Goal: Use online tool/utility: Utilize a website feature to perform a specific function

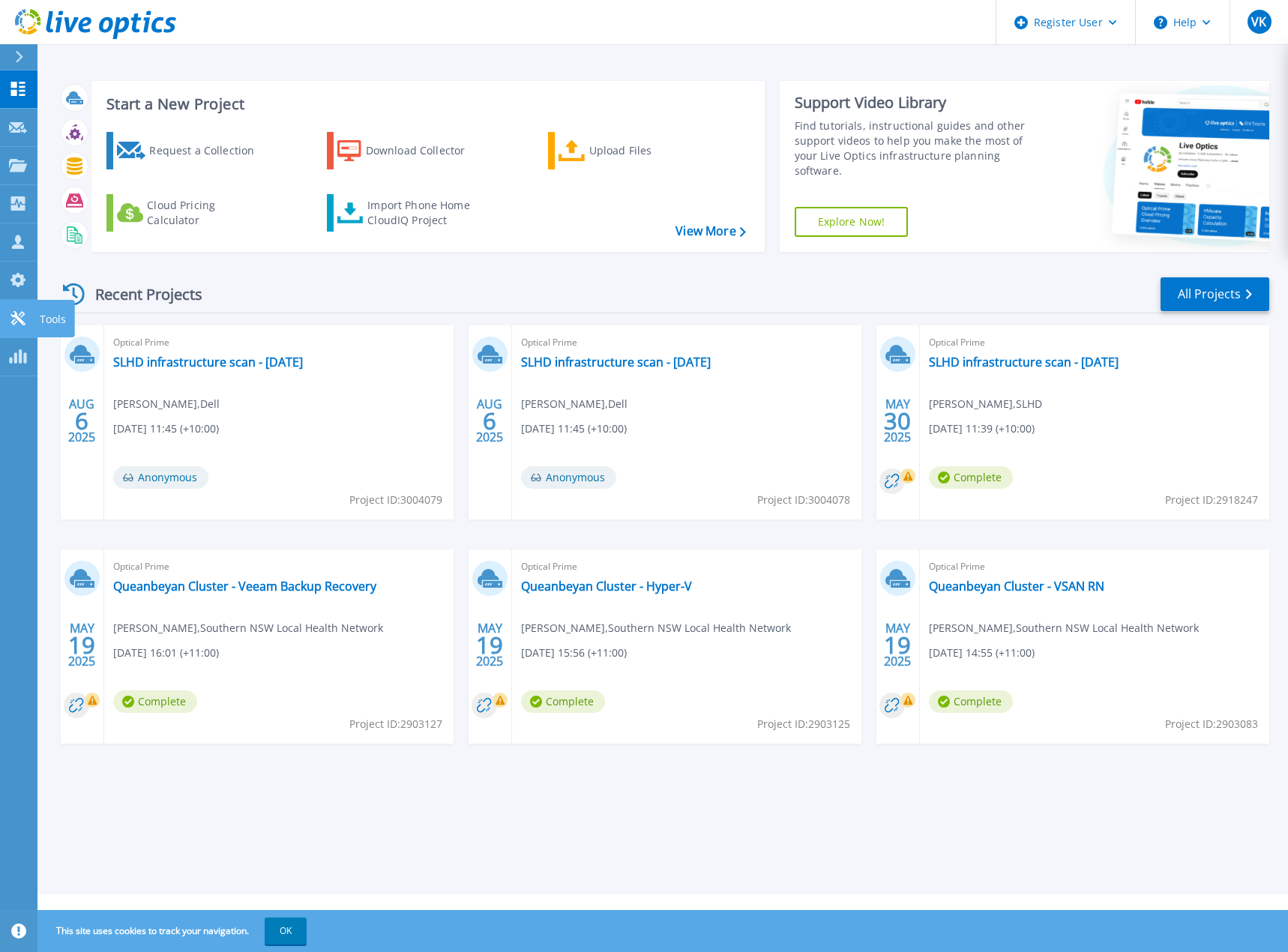
click at [22, 307] on link "Tools Tools" at bounding box center [19, 319] width 38 height 39
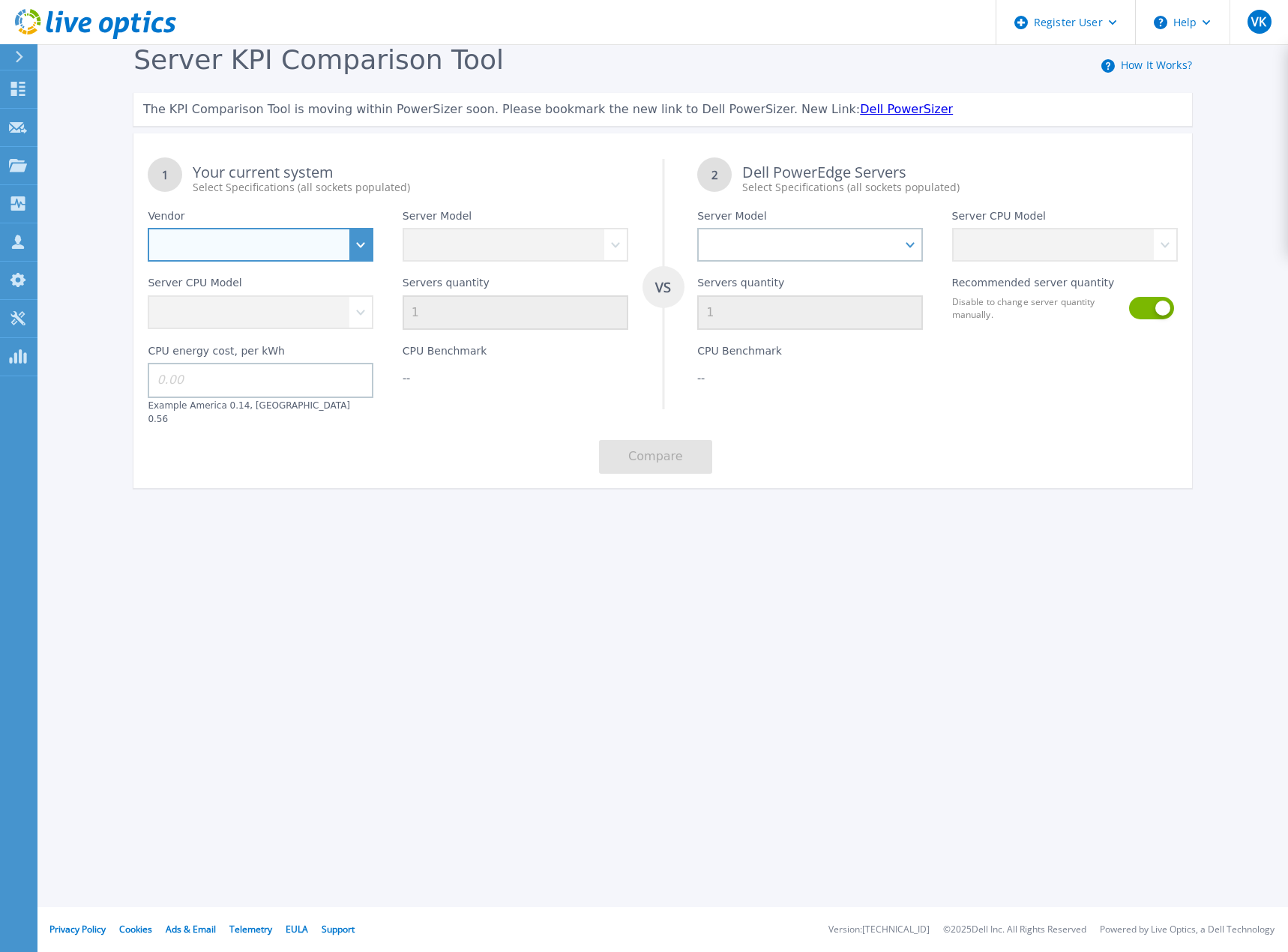
click at [355, 252] on select "Dell HPE Lenovo Supermicro" at bounding box center [260, 244] width 225 height 34
select select "HPE"
click at [147, 229] on select "Dell HPE Lenovo Supermicro" at bounding box center [260, 244] width 225 height 34
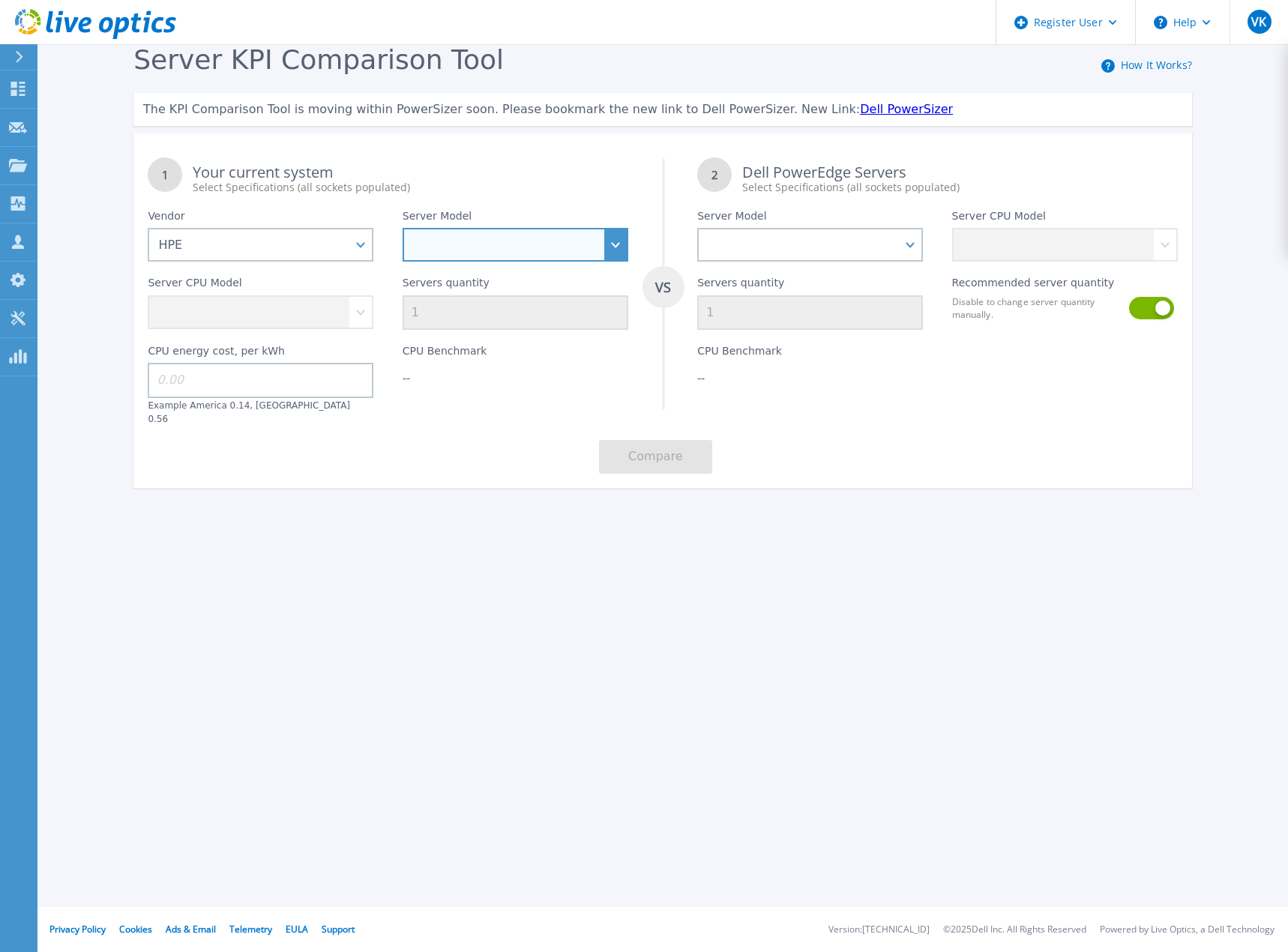
click at [541, 248] on select at bounding box center [515, 244] width 225 height 34
click at [620, 245] on select "Cloudline CL3150 Compute Scale-up Server 3200 DL110 DL145 DL20 DL320 DL325 DL34…" at bounding box center [515, 244] width 225 height 34
select select "ProLiant BL460c"
click at [402, 229] on select "Cloudline CL3150 Compute Scale-up Server 3200 DL110 DL145 DL20 DL320 DL325 DL34…" at bounding box center [515, 244] width 225 height 34
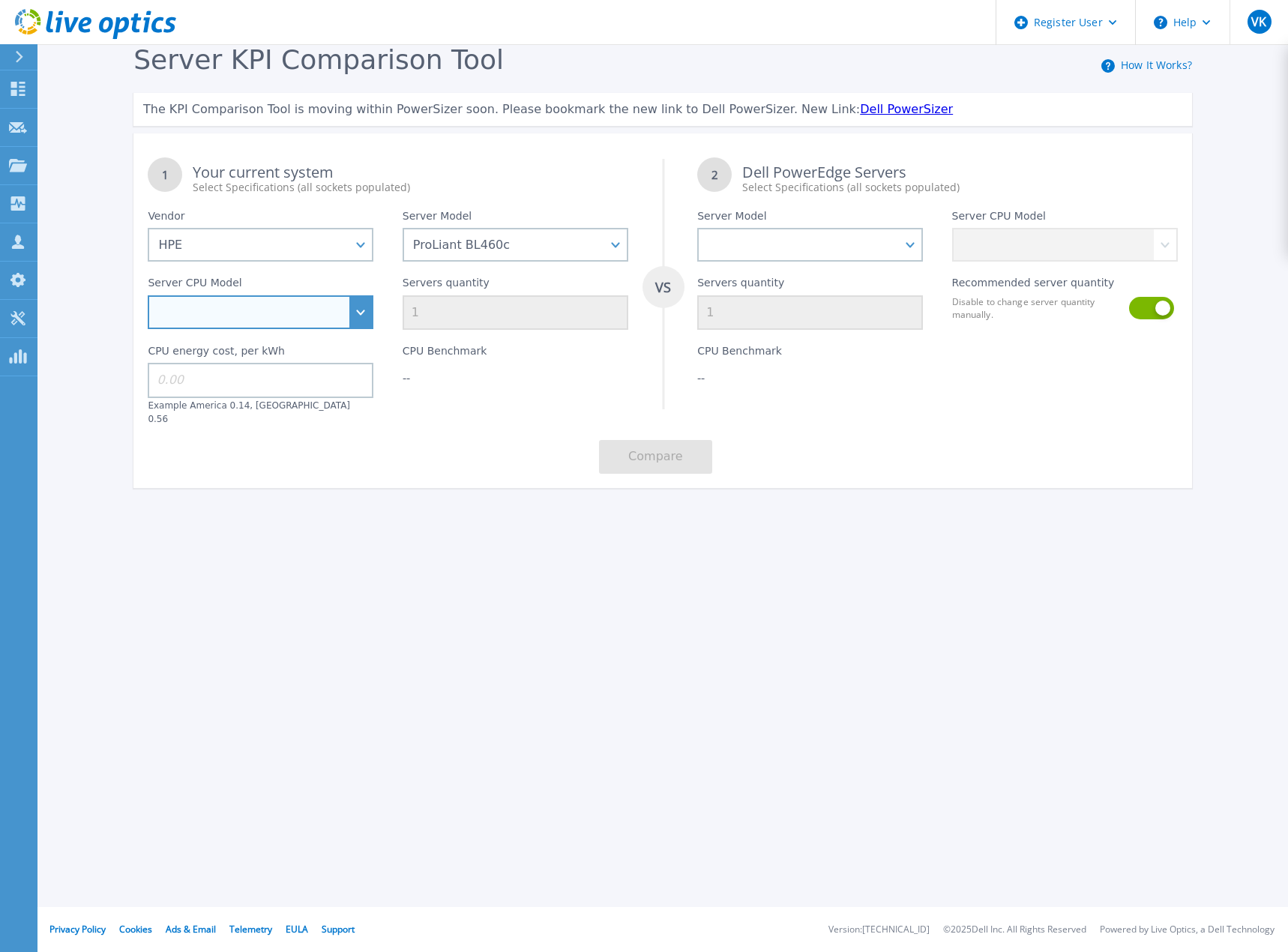
click at [363, 309] on select "Intel Xeon 3104 1.7GHz Intel Xeon 3106 1.7GHz Intel Xeon 3204 1.9GHz Intel Xeon…" at bounding box center [260, 312] width 225 height 34
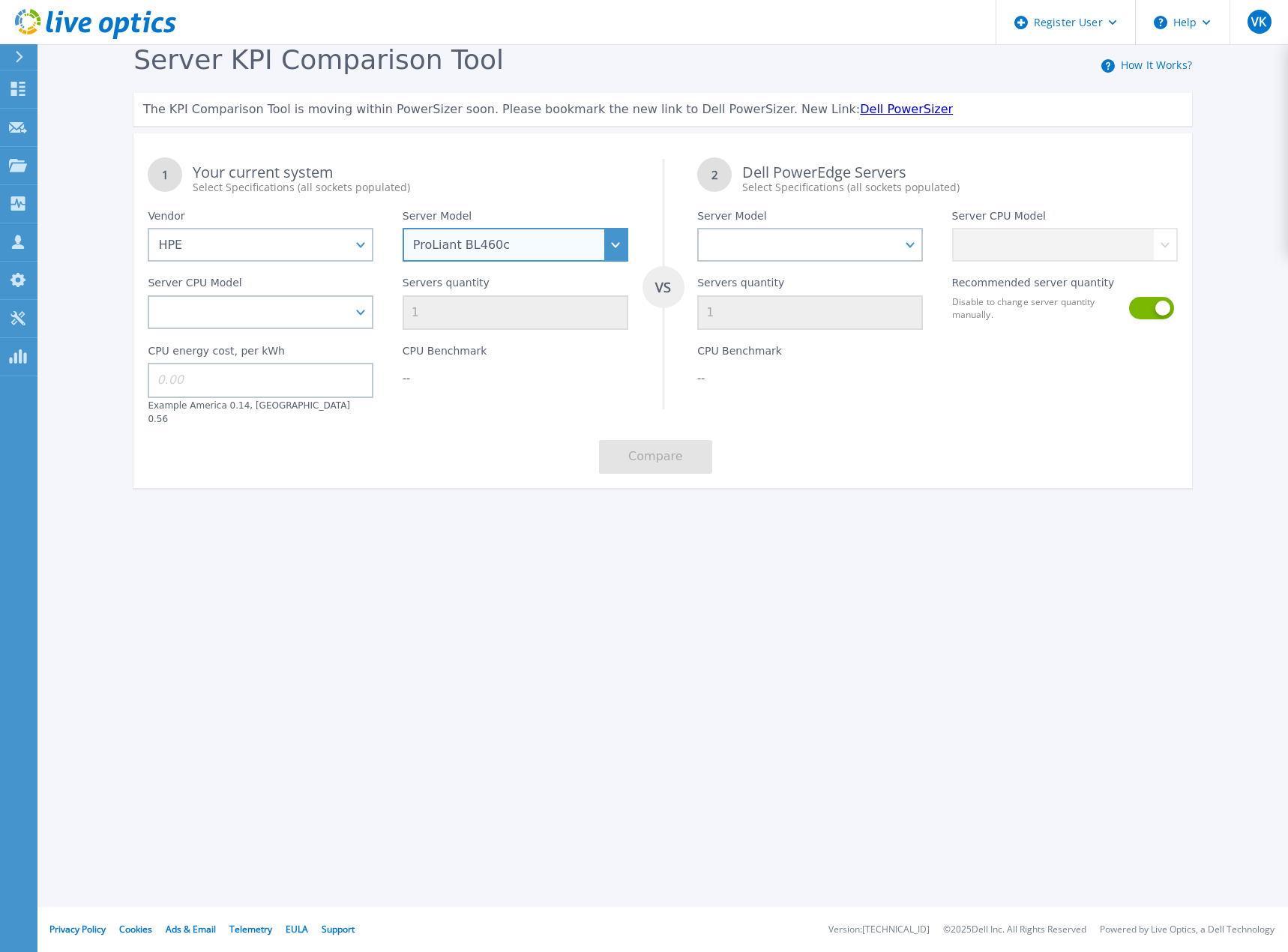
click at [622, 238] on select "Cloudline CL3150 Compute Scale-up Server 3200 DL110 DL145 DL20 DL320 DL325 DL34…" at bounding box center [515, 244] width 225 height 34
click at [402, 229] on select "Cloudline CL3150 Compute Scale-up Server 3200 DL110 DL145 DL20 DL320 DL325 DL34…" at bounding box center [515, 244] width 225 height 34
click at [365, 313] on div "Server CPU Model Intel Xeon 3104 1.7GHz Intel Xeon 3106 1.7GHz Intel Xeon 3204 …" at bounding box center [261, 295] width 254 height 68
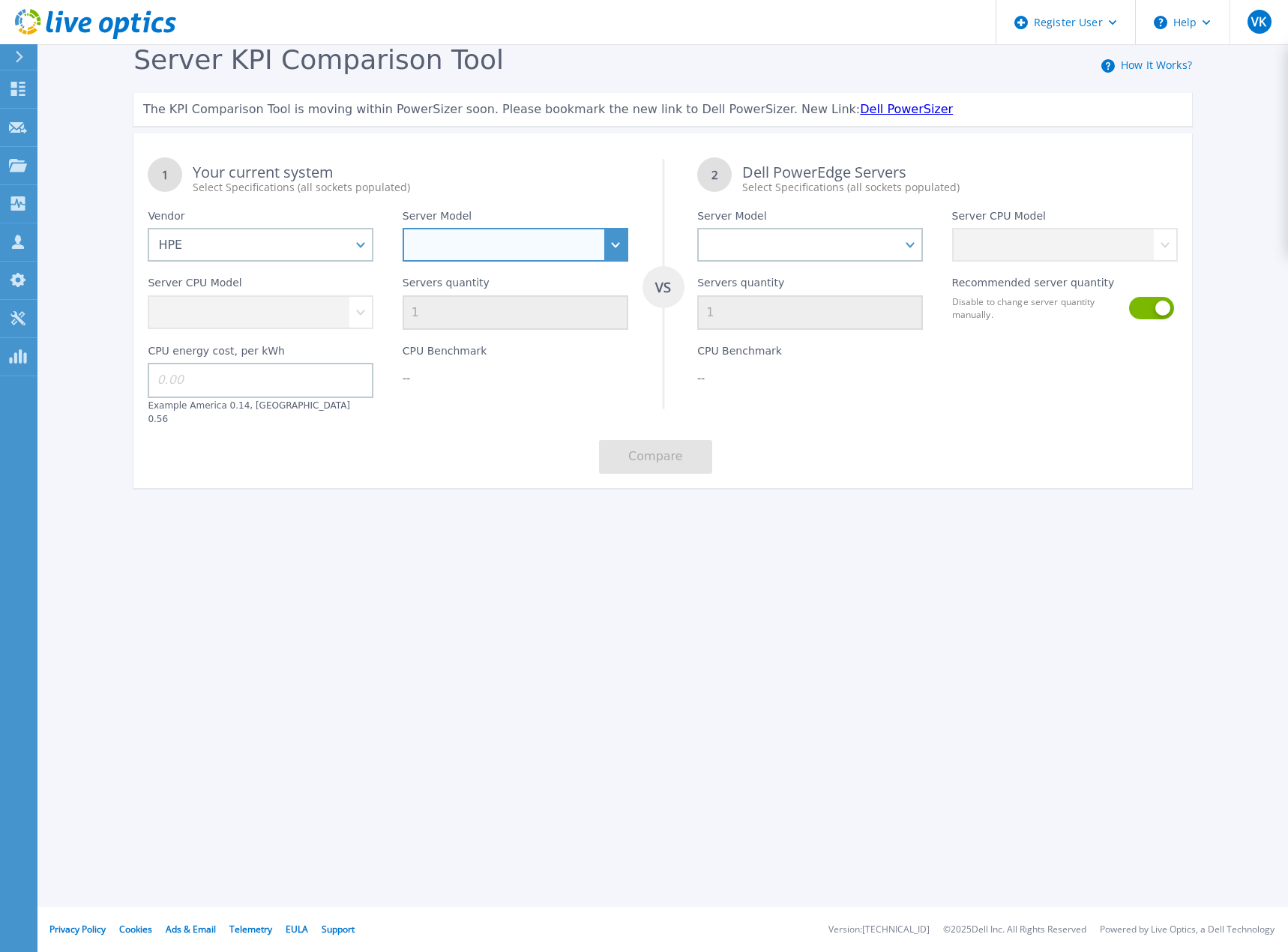
click at [615, 244] on select "Cloudline CL3150 Compute Scale-up Server 3200 DL110 DL145 DL20 DL320 DL325 DL34…" at bounding box center [515, 244] width 225 height 34
click at [402, 229] on select "Cloudline CL3150 Compute Scale-up Server 3200 DL110 DL145 DL20 DL320 DL325 DL34…" at bounding box center [515, 244] width 225 height 34
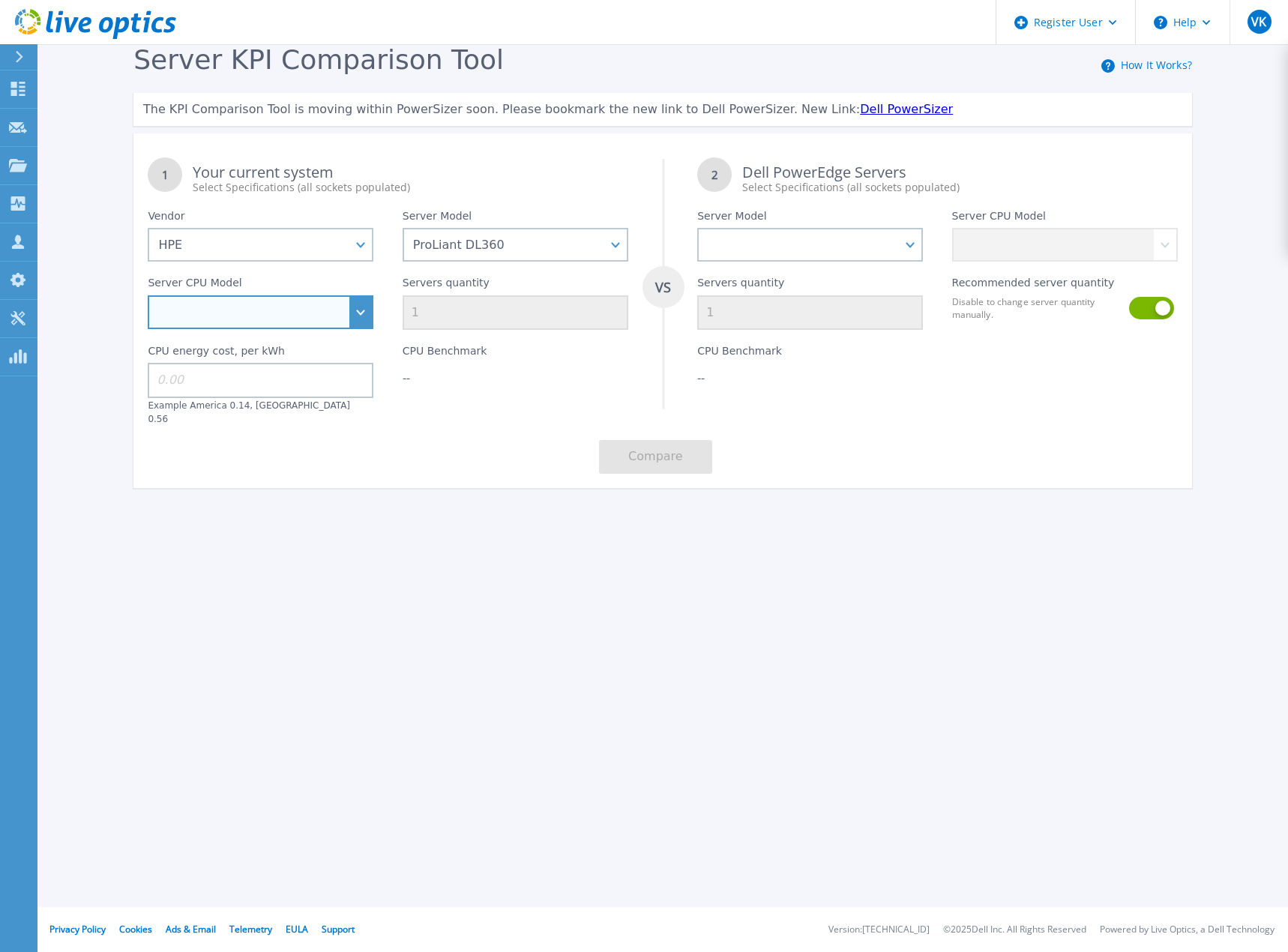
click at [363, 313] on select "Intel Xeon 6418H 2.1GHz Intel Xeon 6426Y 2.5GHz Intel Xeon 8480+ 2GHz Intel Xeo…" at bounding box center [260, 312] width 225 height 34
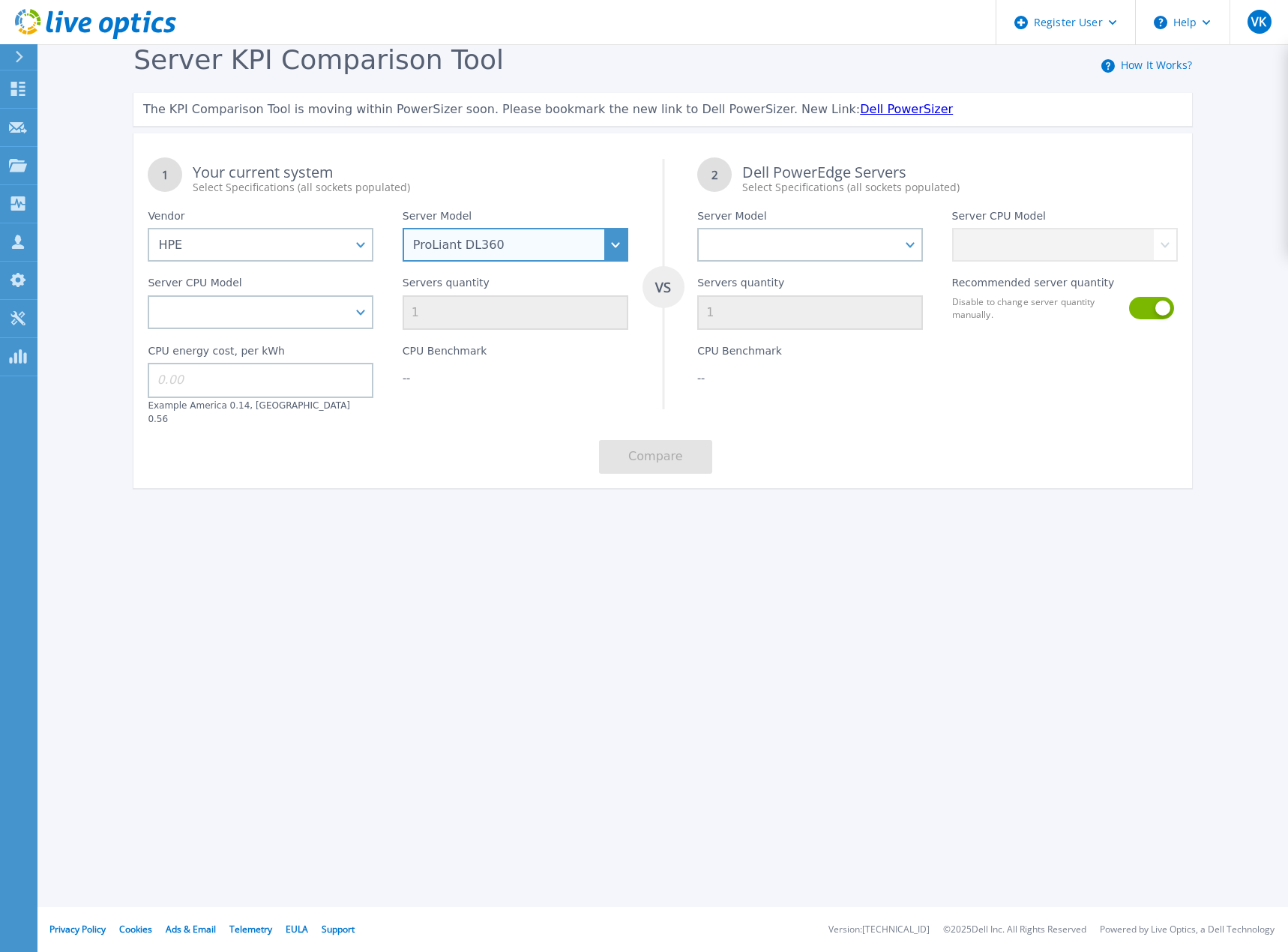
click at [548, 246] on select "Cloudline CL3150 Compute Scale-up Server 3200 DL110 DL145 DL20 DL320 DL325 DL34…" at bounding box center [515, 244] width 225 height 34
click at [402, 229] on select "Cloudline CL3150 Compute Scale-up Server 3200 DL110 DL145 DL20 DL320 DL325 DL34…" at bounding box center [515, 244] width 225 height 34
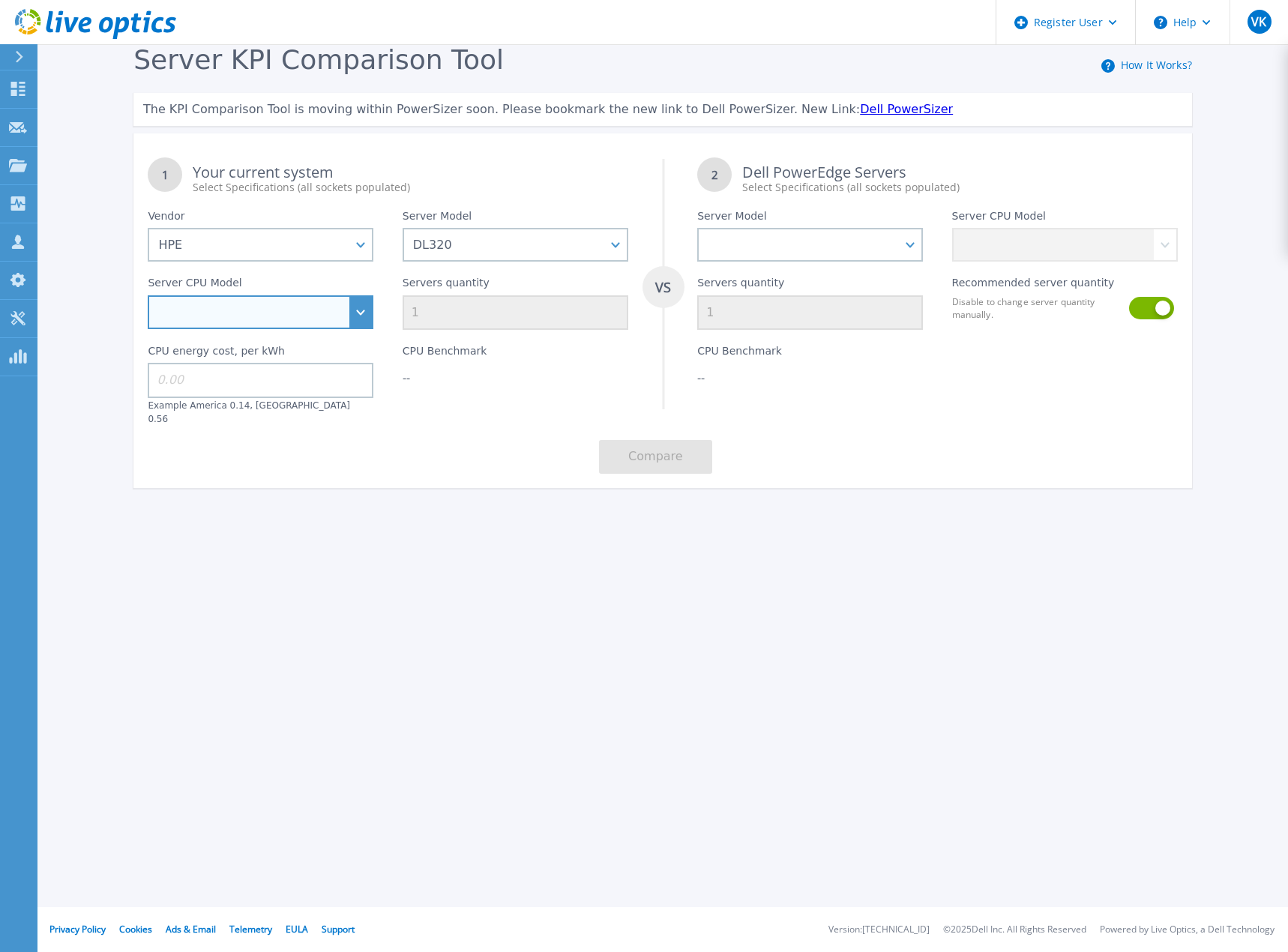
click at [365, 312] on select "Intel Xeon 3508U 2.1GHz Intel Xeon 4509Y 2.6GHz Intel Xeon 4510 2.4GHz Intel Xe…" at bounding box center [260, 312] width 225 height 34
click at [533, 606] on div "Register User Help VK Dell User [PERSON_NAME] [EMAIL_ADDRESS][DOMAIN_NAME] Dell…" at bounding box center [644, 476] width 1288 height 952
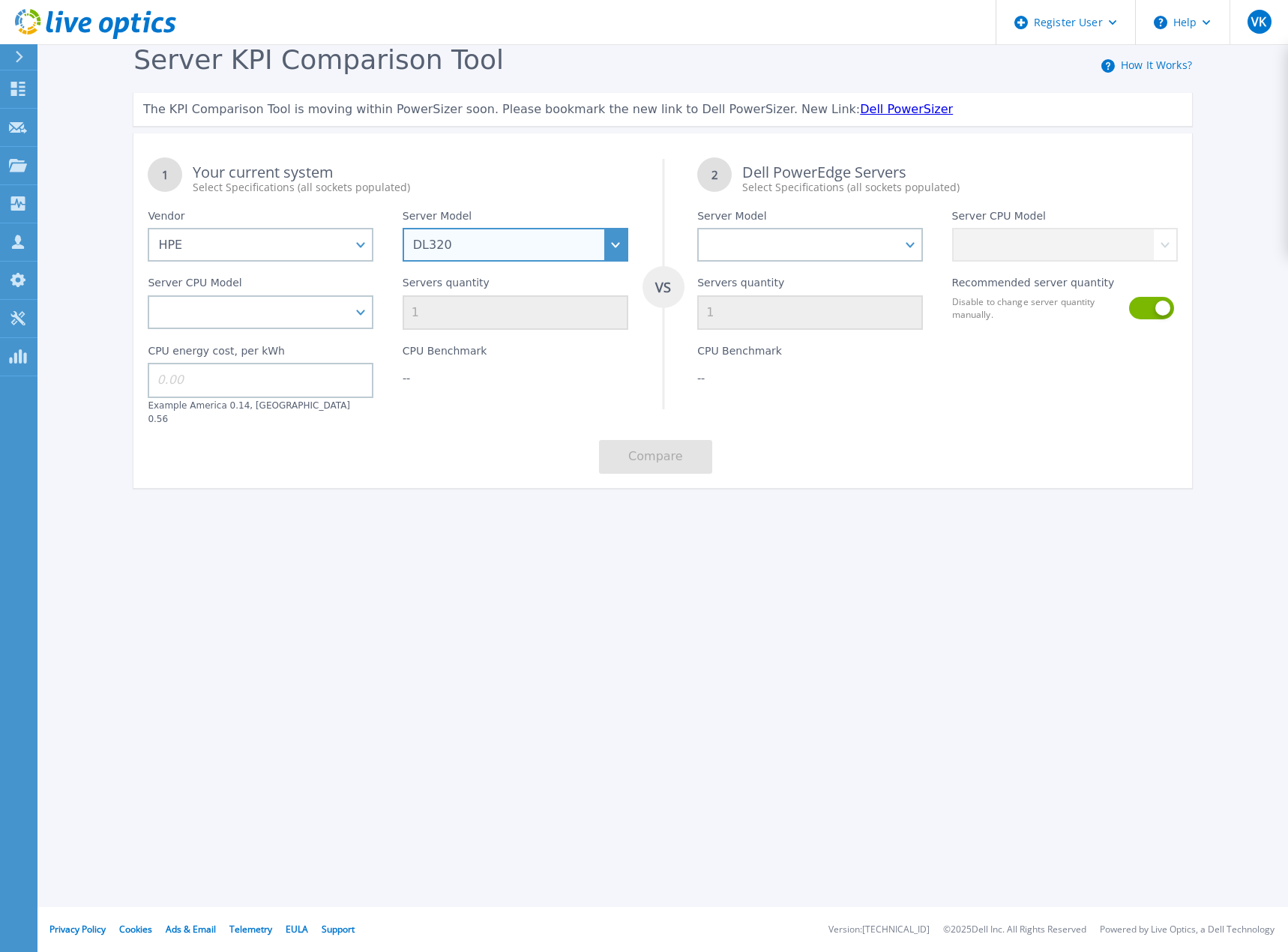
click at [606, 243] on select "Cloudline CL3150 Compute Scale-up Server 3200 DL110 DL145 DL20 DL320 DL325 DL34…" at bounding box center [515, 244] width 225 height 34
click at [616, 240] on select "Cloudline CL3150 Compute Scale-up Server 3200 DL110 DL145 DL20 DL320 DL325 DL34…" at bounding box center [515, 244] width 225 height 34
select select "ProLiant BL460c"
click at [402, 229] on select "Cloudline CL3150 Compute Scale-up Server 3200 DL110 DL145 DL20 DL320 DL325 DL34…" at bounding box center [515, 244] width 225 height 34
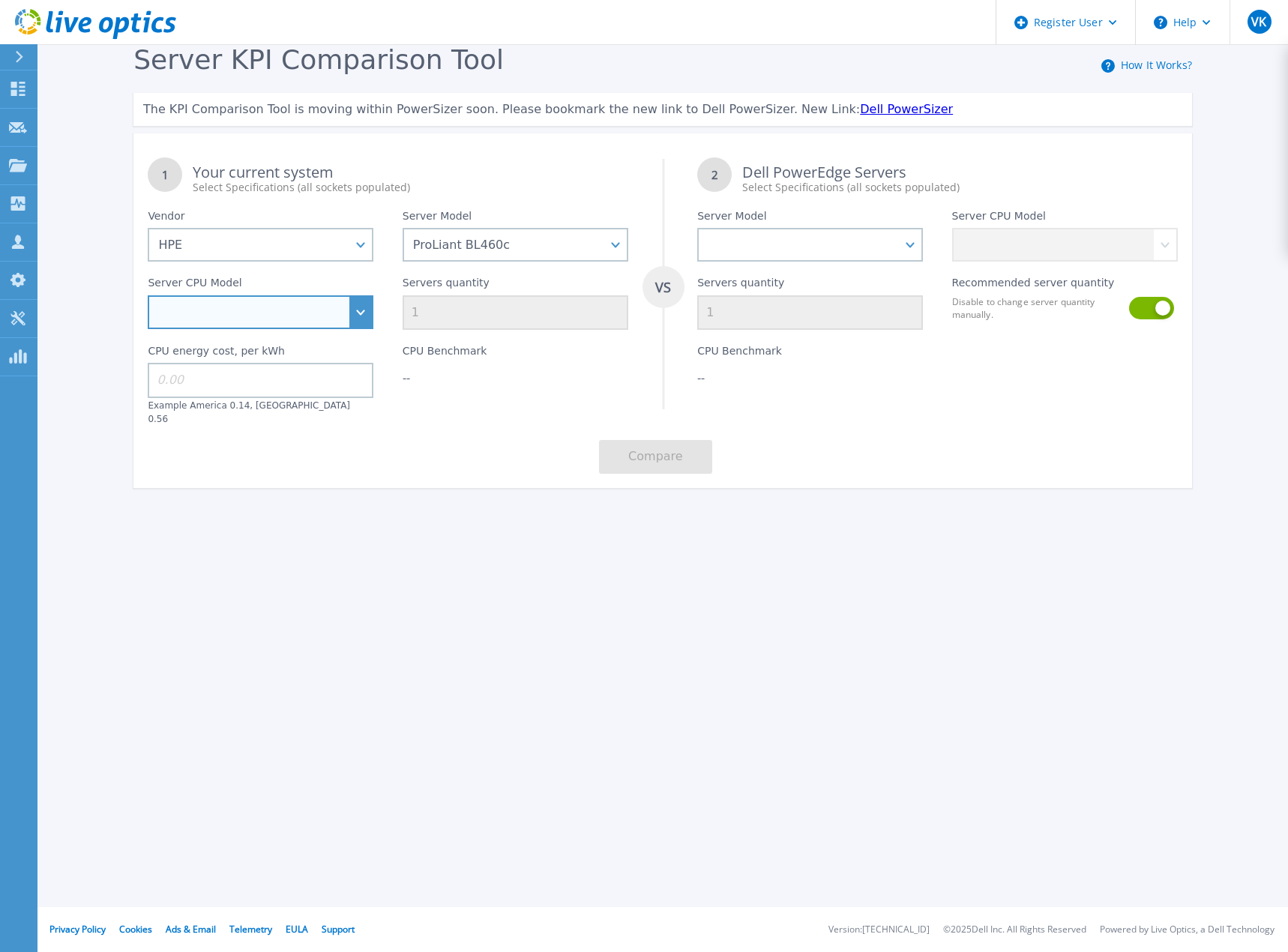
click at [365, 313] on select "Intel Xeon 3104 1.7GHz Intel Xeon 3106 1.7GHz Intel Xeon 3204 1.9GHz Intel Xeon…" at bounding box center [260, 312] width 225 height 34
select select "314454"
click at [147, 296] on select "Intel Xeon 3104 1.7GHz Intel Xeon 3106 1.7GHz Intel Xeon 3204 1.9GHz Intel Xeon…" at bounding box center [260, 312] width 225 height 34
click at [220, 379] on input at bounding box center [260, 380] width 225 height 34
type input "0.55"
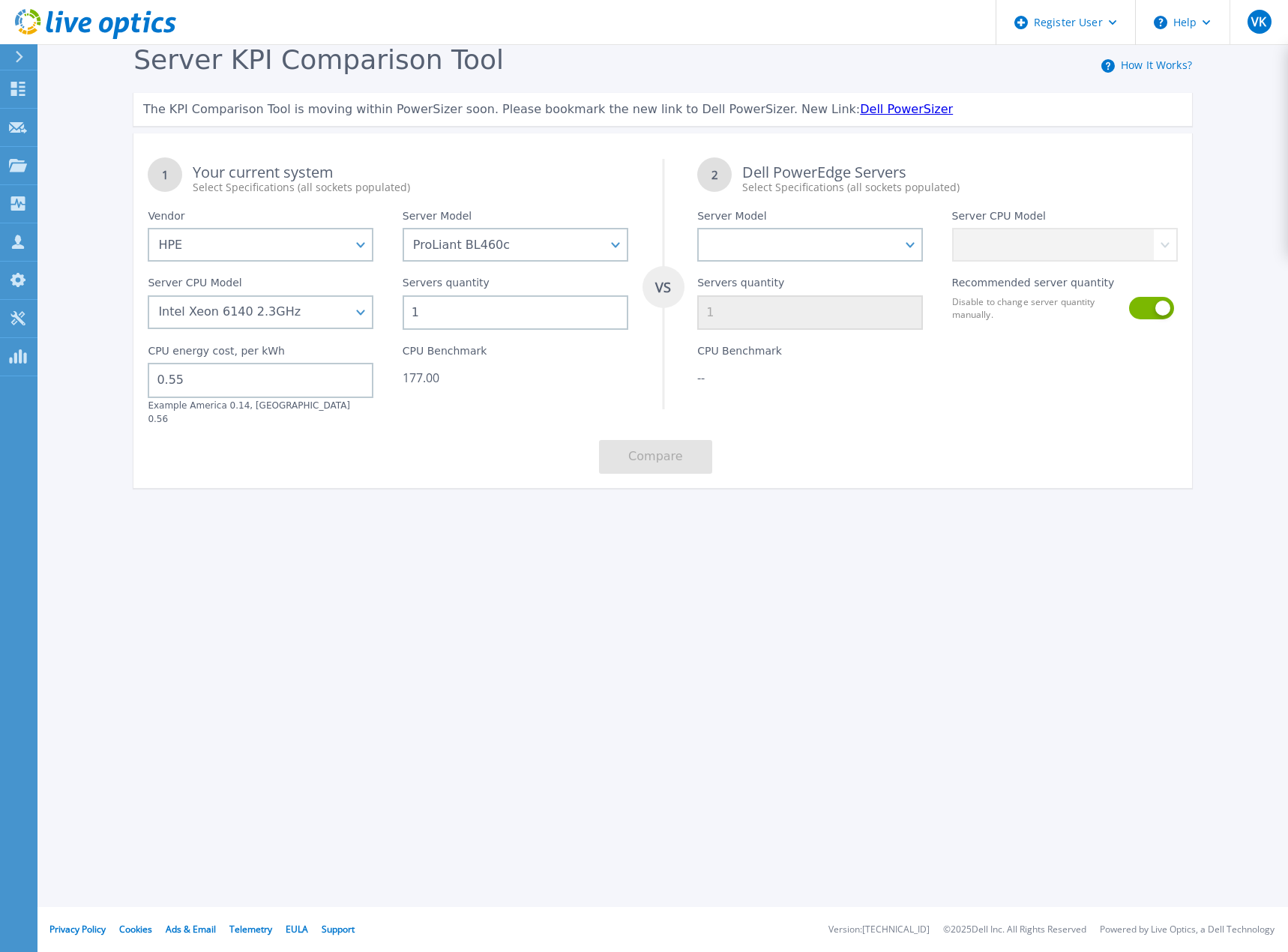
click at [312, 505] on div "Server KPI Comparison Tool How It Works? The KPI Comparison Tool is moving with…" at bounding box center [644, 280] width 1288 height 560
click at [868, 249] on select "PowerEdge C6520 PowerEdge C6525 PowerEdge HS5610 PowerEdge HS5620 PowerEdge R24…" at bounding box center [810, 244] width 225 height 34
select select "PowerEdge R670"
click at [697, 229] on select "PowerEdge C6520 PowerEdge C6525 PowerEdge HS5610 PowerEdge HS5620 PowerEdge R24…" at bounding box center [810, 244] width 225 height 34
click at [1163, 250] on select "Intel Xeon 6780E 2.2GHz Intel Xeon 6730P 2.5GHz Intel Xeon 6740P 2.1GHz Intel X…" at bounding box center [1064, 244] width 225 height 34
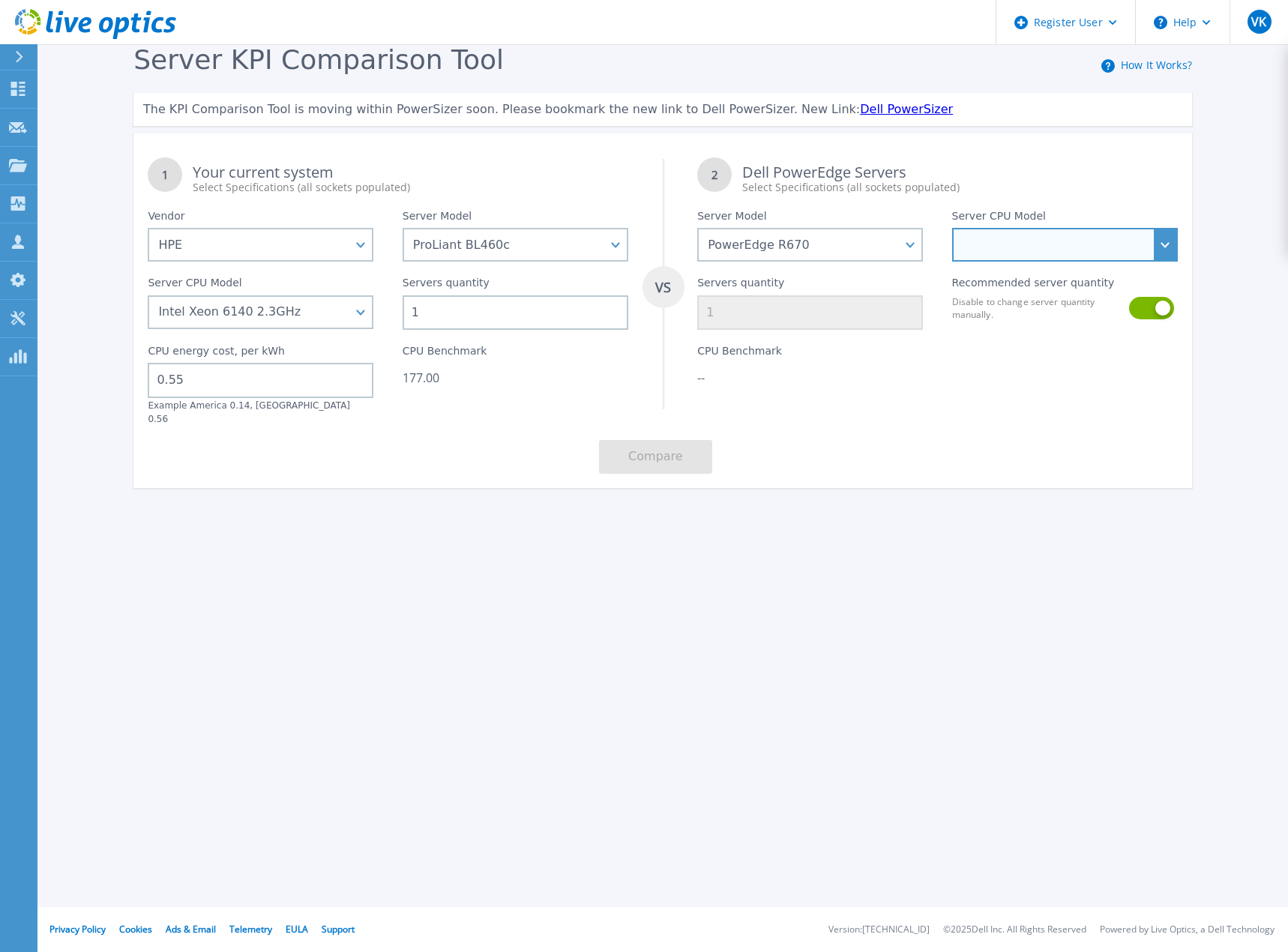
select select "312801"
click at [952, 229] on select "Intel Xeon 6780E 2.2GHz Intel Xeon 6730P 2.5GHz Intel Xeon 6740P 2.1GHz Intel X…" at bounding box center [1064, 244] width 225 height 34
click at [666, 440] on button "Compare" at bounding box center [655, 456] width 113 height 34
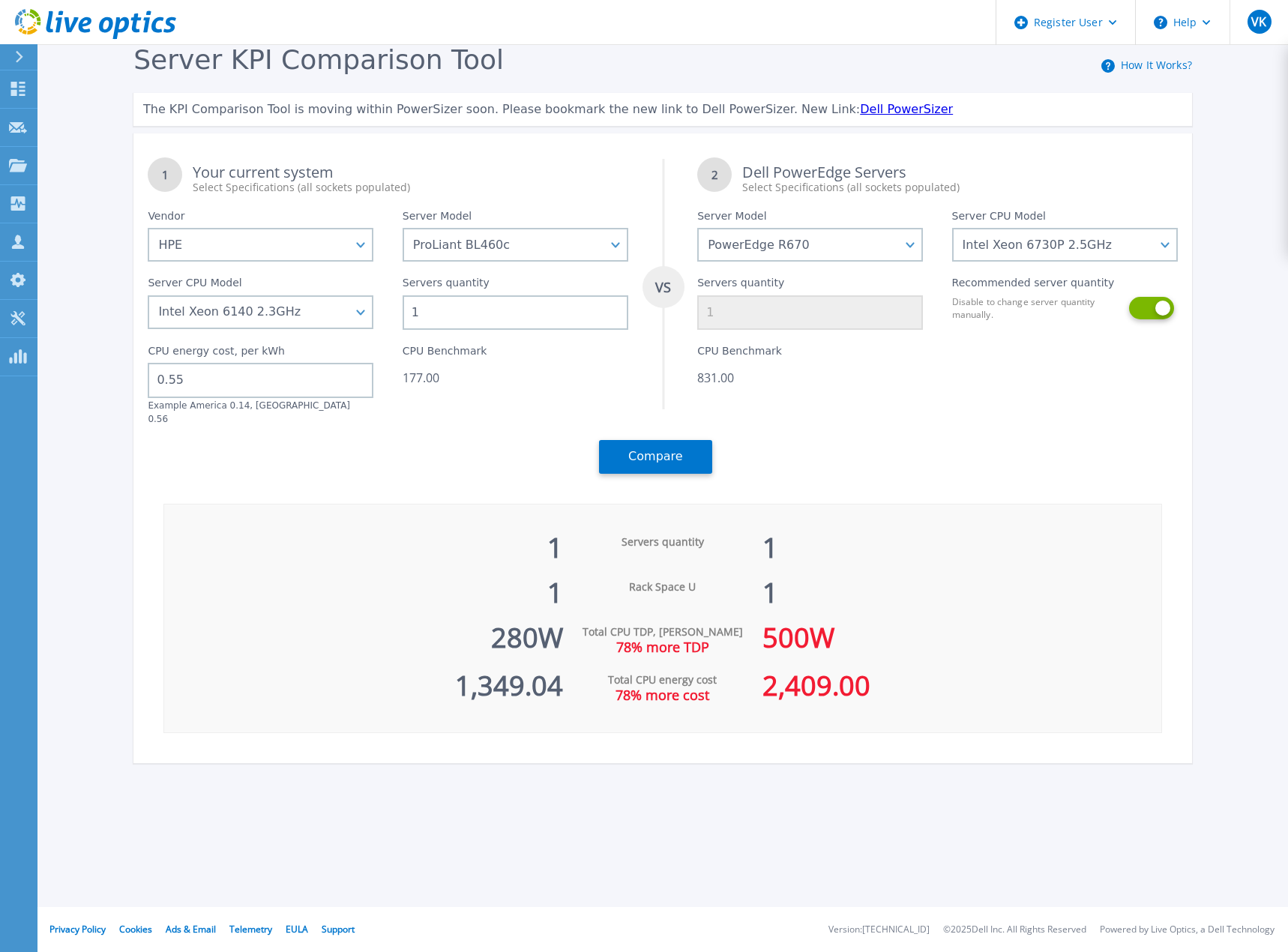
click at [1141, 307] on button at bounding box center [1150, 307] width 43 height 22
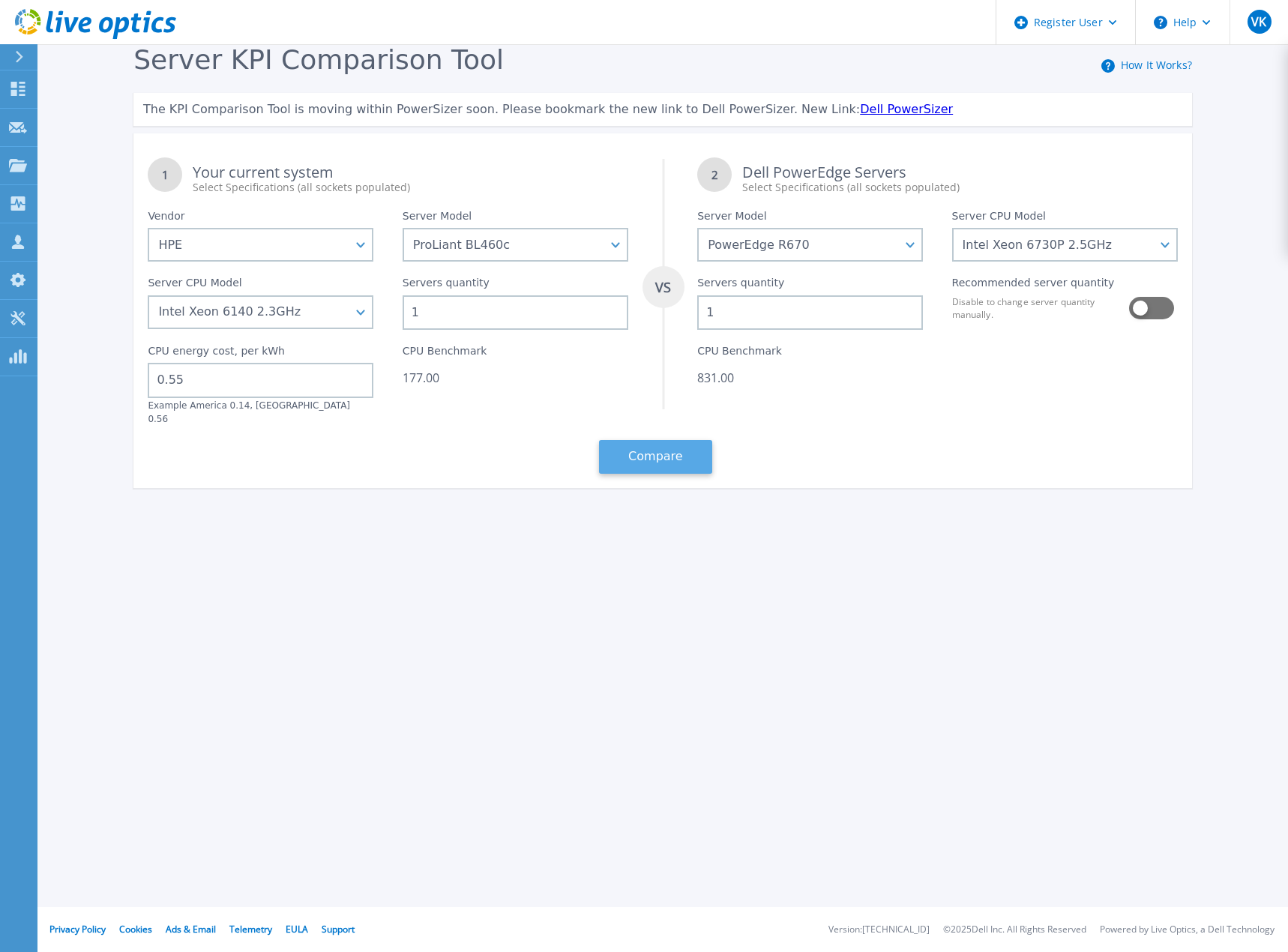
click at [648, 449] on button "Compare" at bounding box center [655, 456] width 113 height 34
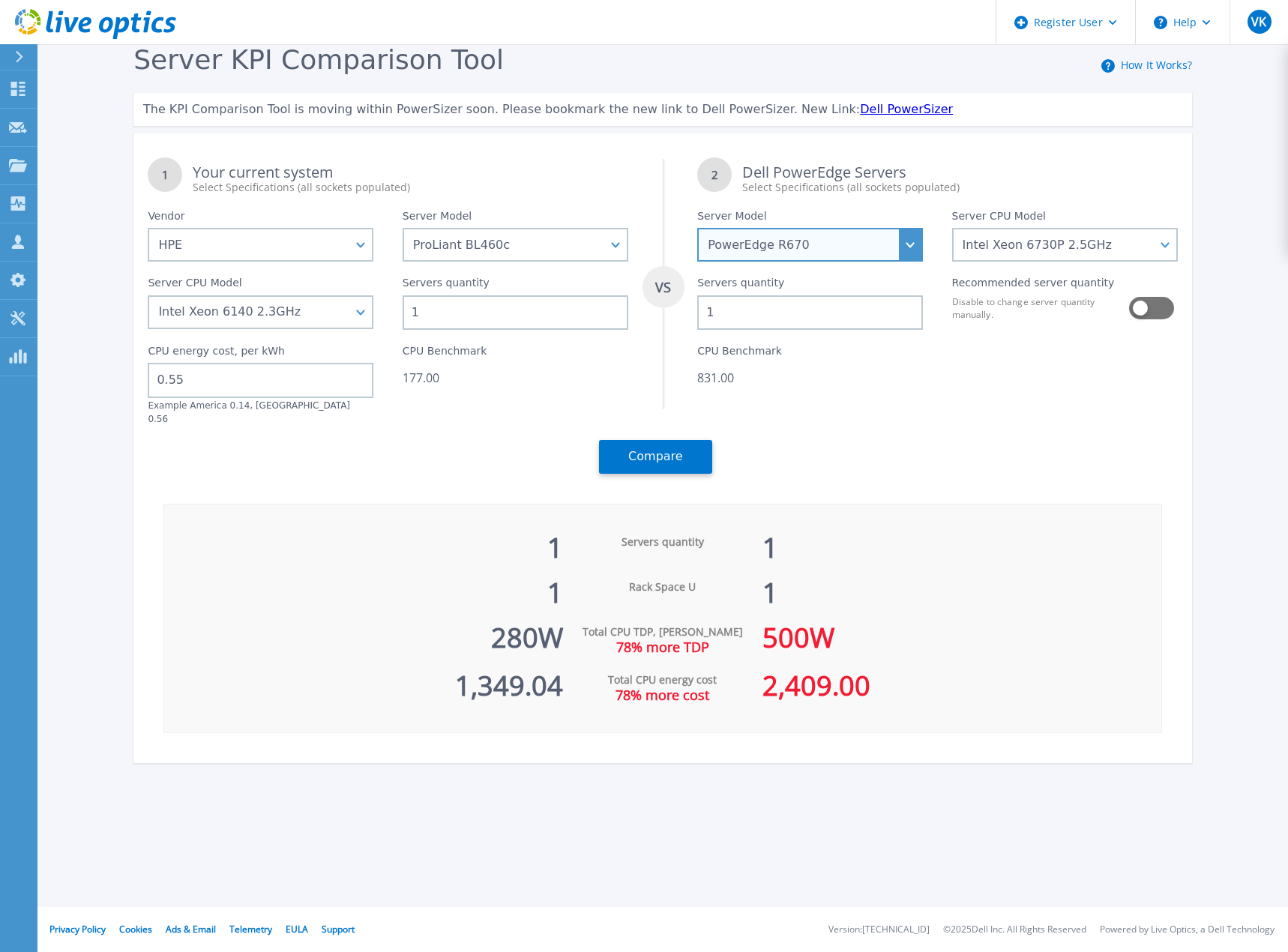
click at [907, 247] on select "PowerEdge C6520 PowerEdge C6525 PowerEdge HS5610 PowerEdge HS5620 PowerEdge R24…" at bounding box center [810, 244] width 225 height 34
select select "PowerEdge R660"
click at [697, 229] on select "PowerEdge C6520 PowerEdge C6525 PowerEdge HS5610 PowerEdge HS5620 PowerEdge R24…" at bounding box center [810, 244] width 225 height 34
select select
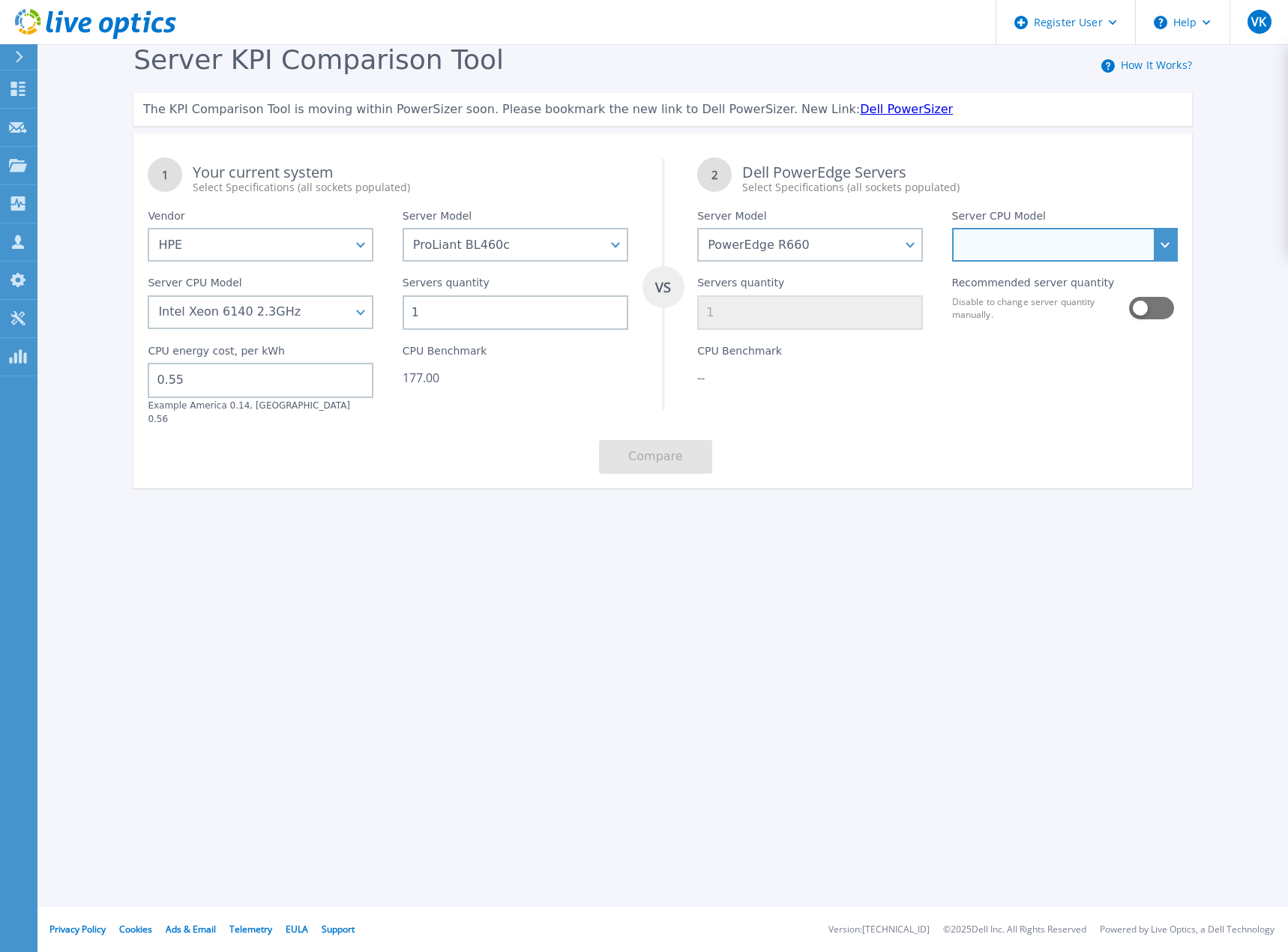
click at [1058, 243] on select "Intel Xeon Gold 6414U 2GHz Intel Xeon Gold 6430 2.1GHz Intel Xeon Gold 6454S 2.…" at bounding box center [1064, 244] width 225 height 34
click at [781, 670] on div "Register User Help VK Dell User [PERSON_NAME] [EMAIL_ADDRESS][DOMAIN_NAME] Dell…" at bounding box center [644, 476] width 1288 height 952
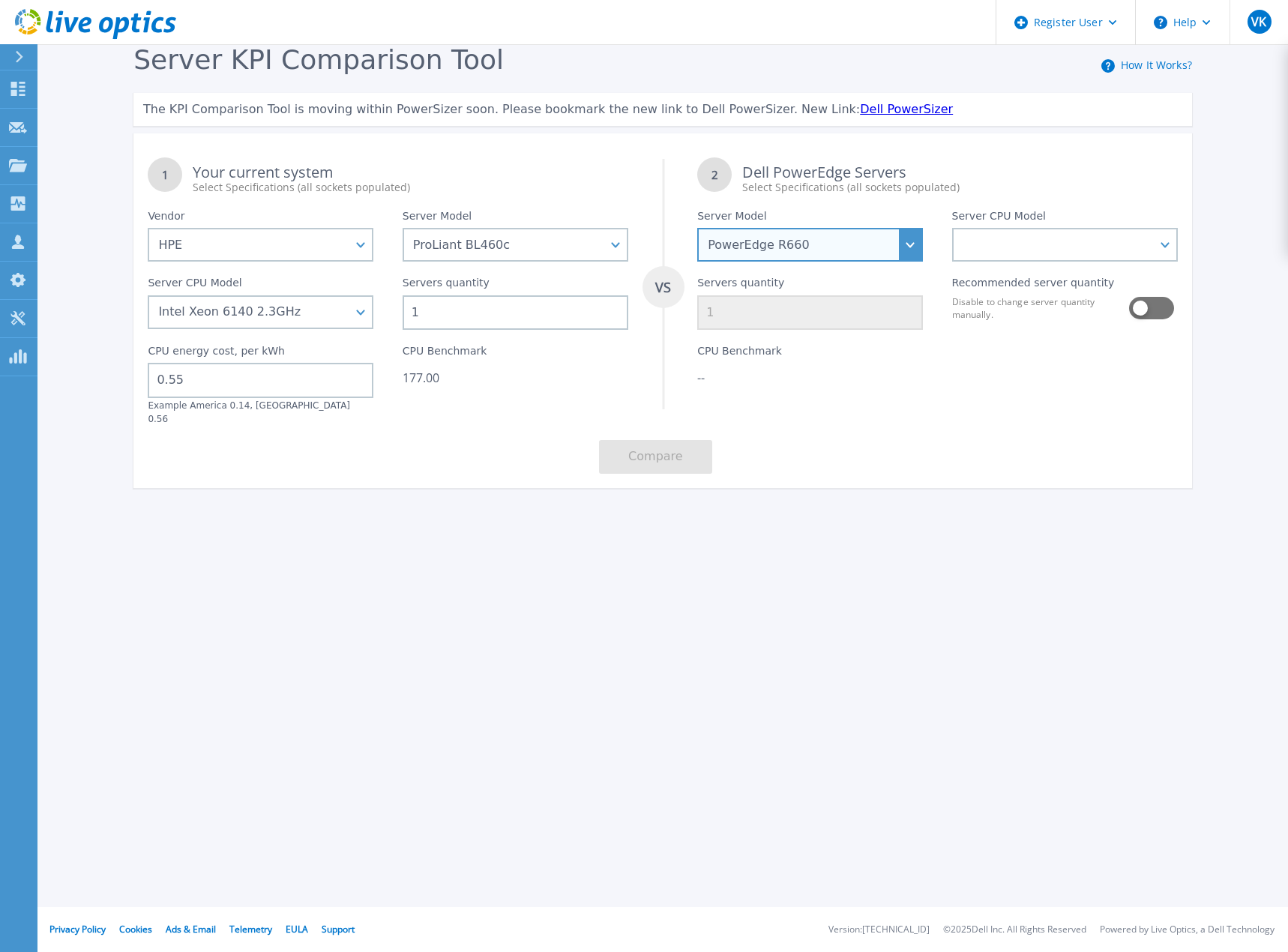
click at [903, 251] on select "PowerEdge C6520 PowerEdge C6525 PowerEdge HS5610 PowerEdge HS5620 PowerEdge R24…" at bounding box center [810, 244] width 225 height 34
select select "PowerEdge R760"
click at [697, 229] on select "PowerEdge C6520 PowerEdge C6525 PowerEdge HS5610 PowerEdge HS5620 PowerEdge R24…" at bounding box center [810, 244] width 225 height 34
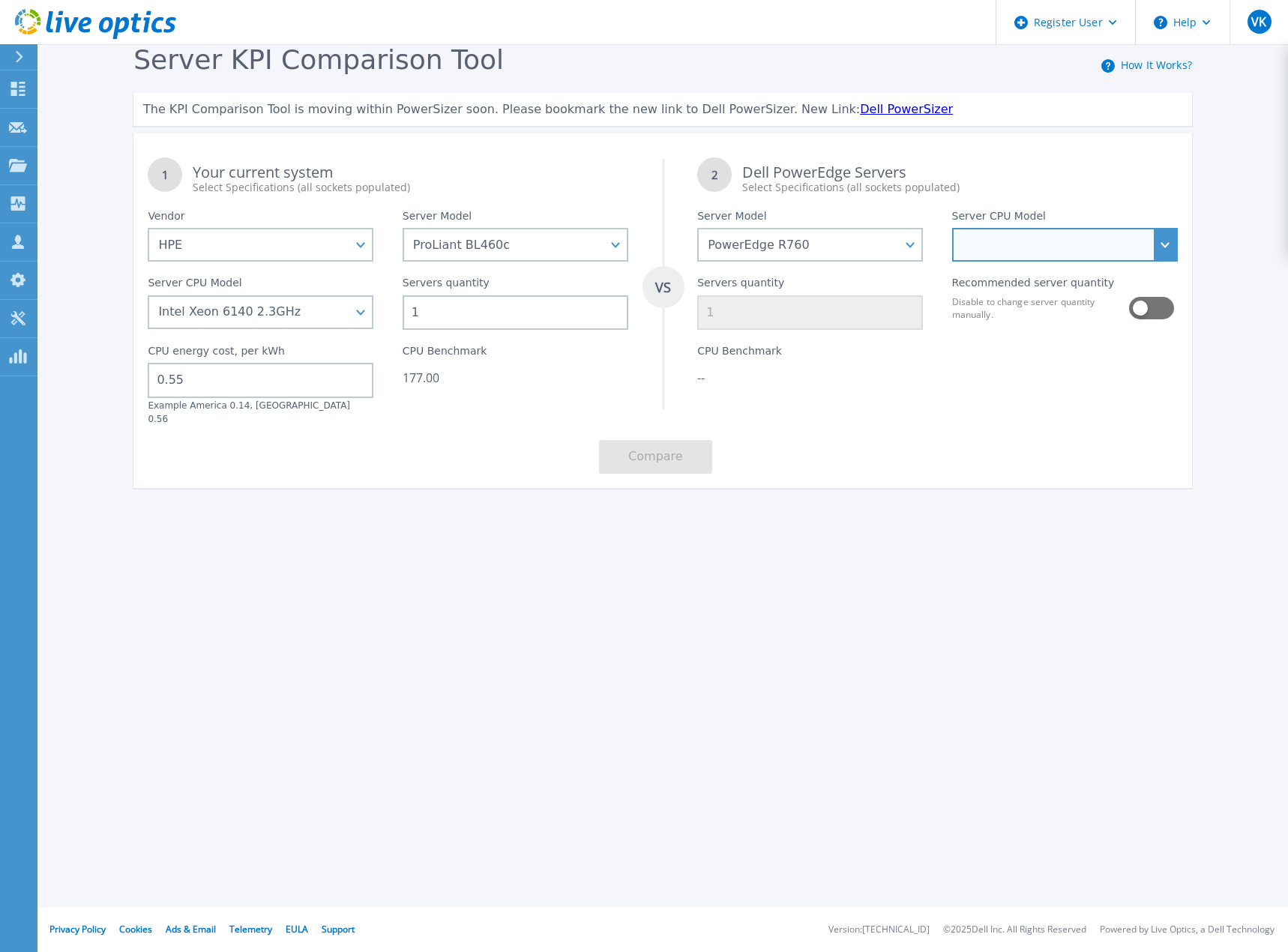
click at [1161, 252] on select "Intel Xeon 9470 2GHz Intel Xeon Gold 6544Y 3.6GHz Intel Xeon Silver 4509Y 2.6GH…" at bounding box center [1064, 244] width 225 height 34
select select "313328"
click at [952, 229] on select "Intel Xeon 9470 2GHz Intel Xeon Gold 6544Y 3.6GHz Intel Xeon Silver 4509Y 2.6GH…" at bounding box center [1064, 244] width 225 height 34
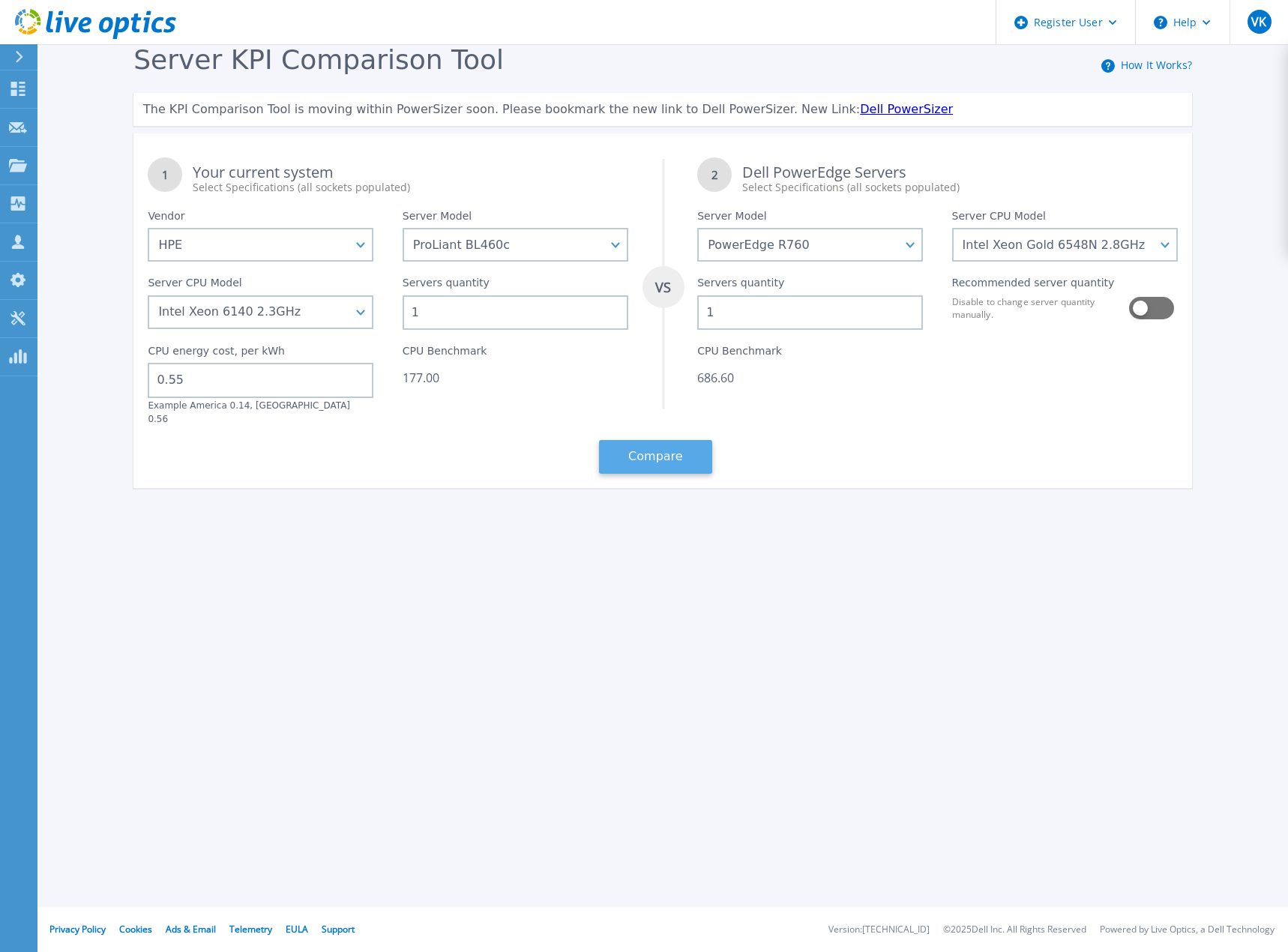
click at [666, 448] on button "Compare" at bounding box center [655, 456] width 113 height 34
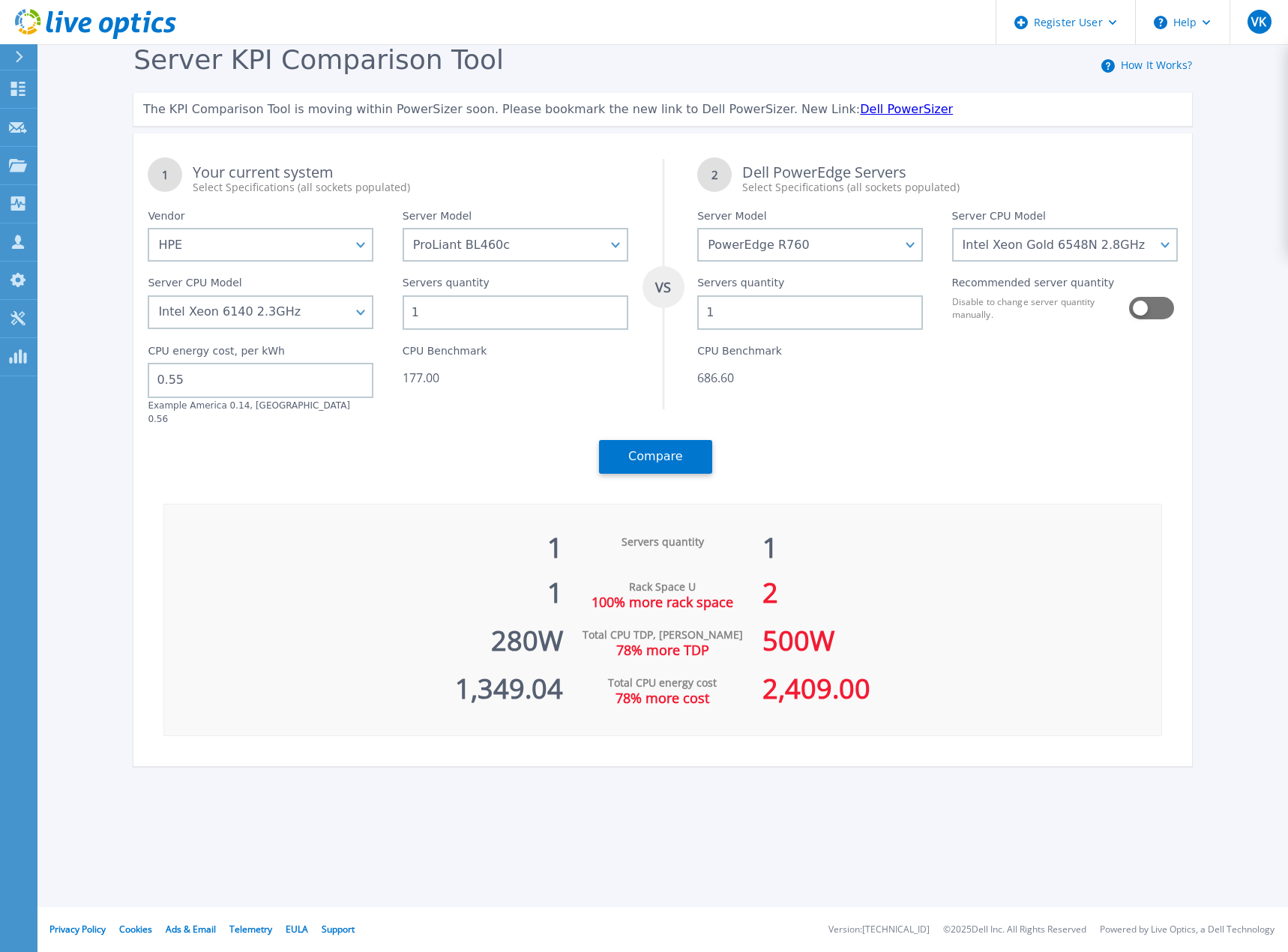
click at [1134, 65] on link "How It Works?" at bounding box center [1156, 64] width 71 height 14
